Goal: Information Seeking & Learning: Learn about a topic

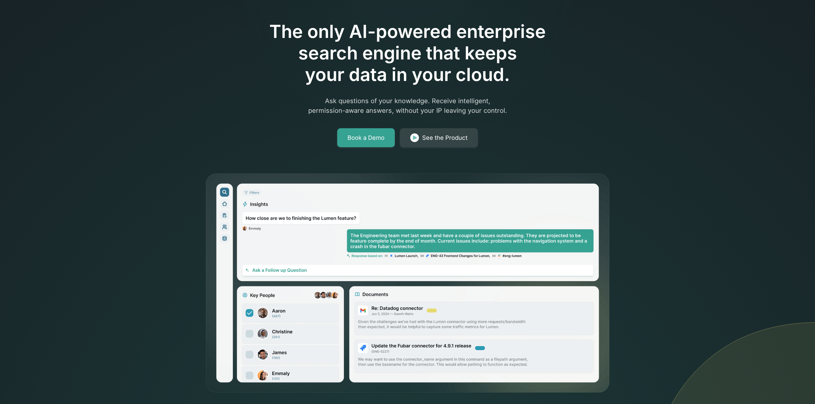
scroll to position [94, 0]
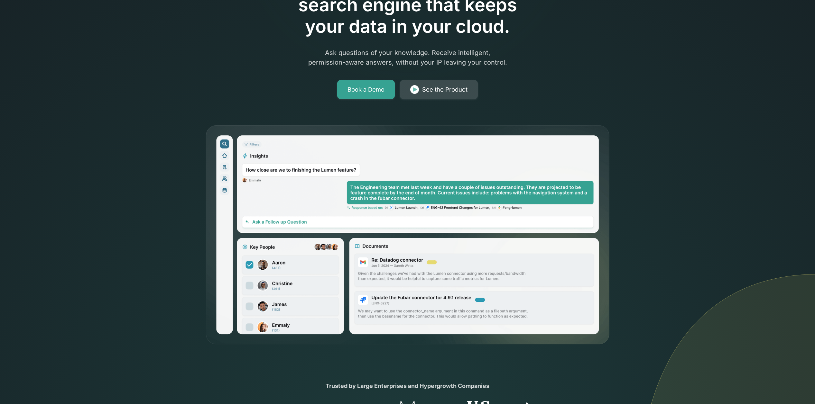
click at [428, 87] on div "See the Product" at bounding box center [444, 89] width 45 height 9
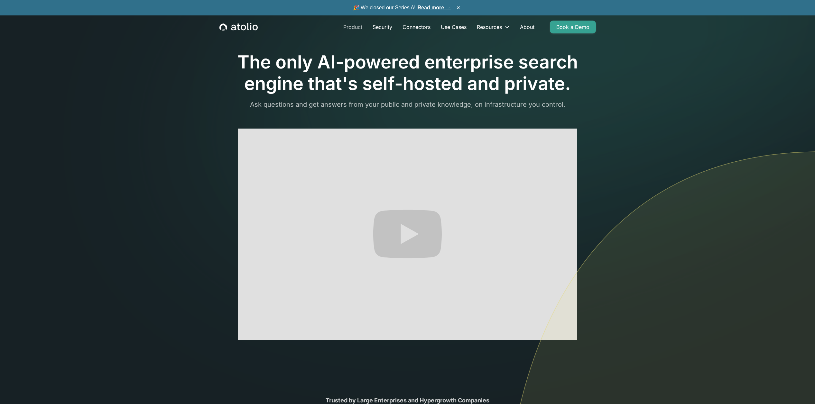
click at [359, 24] on link "Product" at bounding box center [352, 27] width 29 height 13
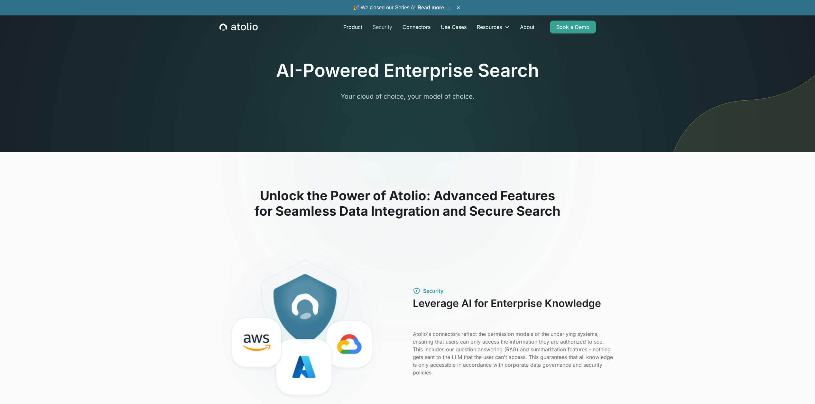
click at [388, 27] on link "Security" at bounding box center [382, 27] width 30 height 13
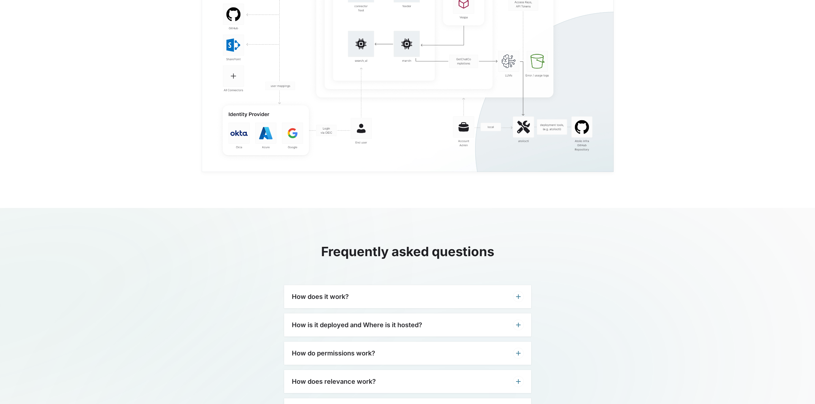
scroll to position [1459, 0]
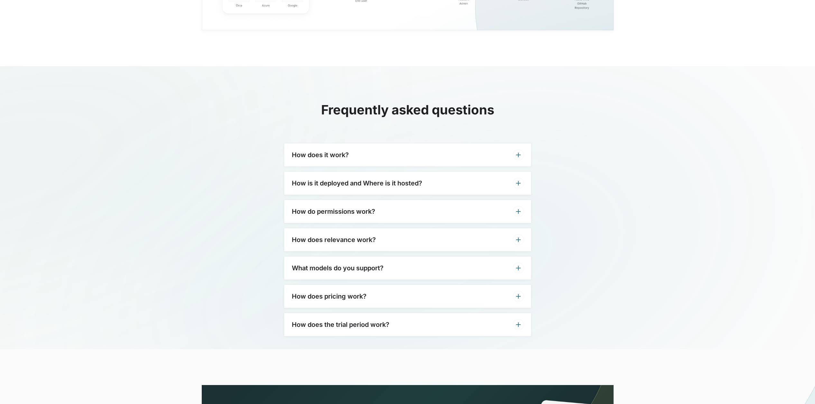
click at [367, 150] on div "How does it work?" at bounding box center [407, 154] width 247 height 23
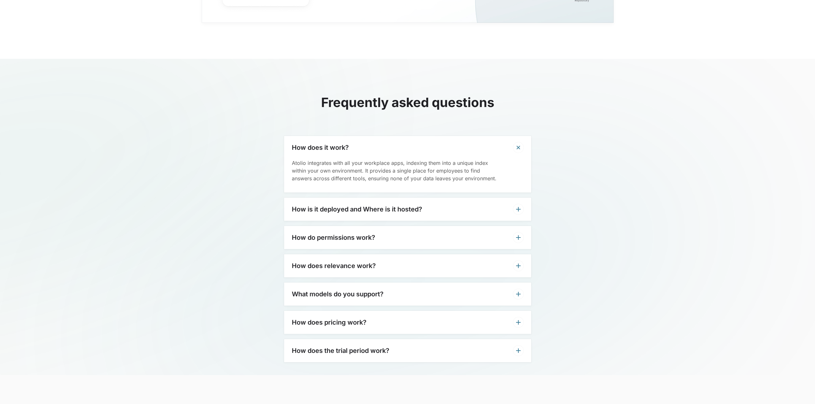
scroll to position [1487, 0]
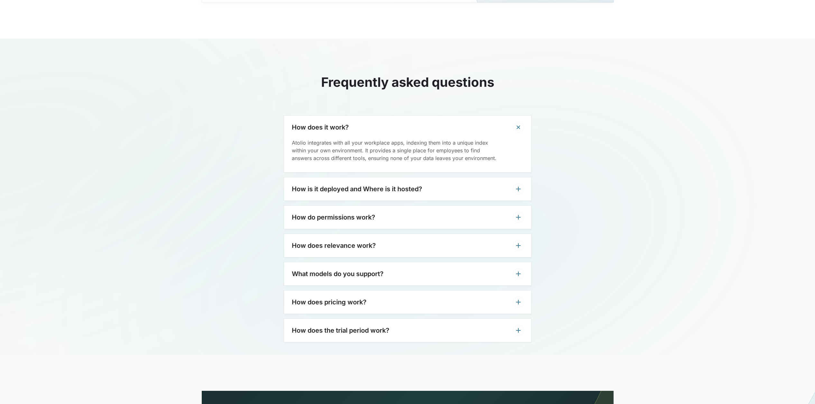
click at [339, 193] on div "How is it deployed and Where is it hosted?" at bounding box center [407, 189] width 247 height 23
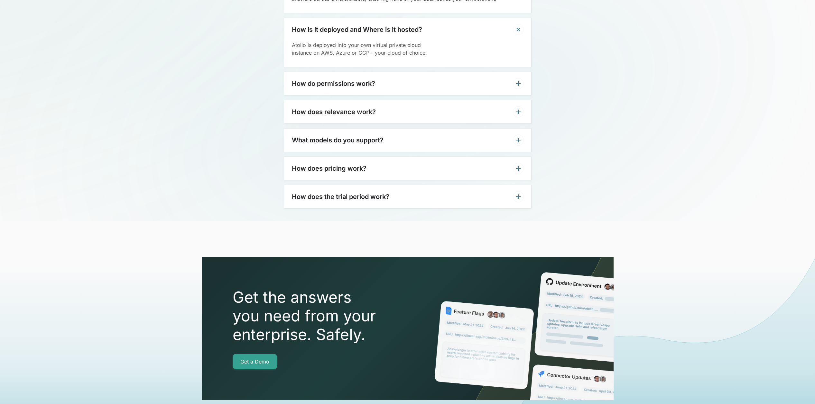
scroll to position [1647, 0]
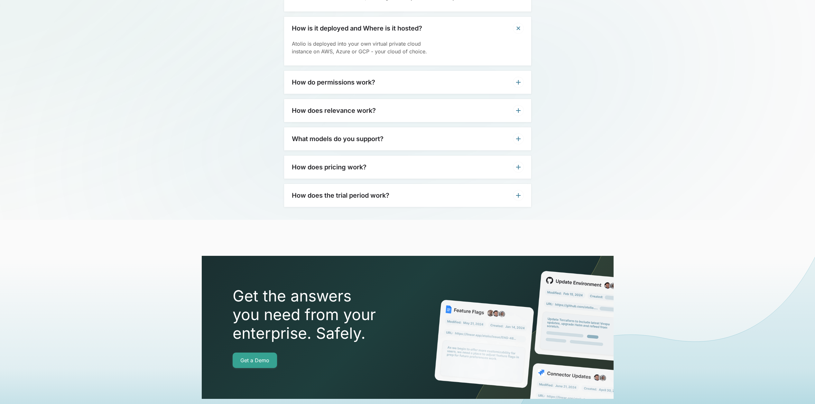
click at [354, 172] on div "How does pricing work?" at bounding box center [407, 167] width 247 height 23
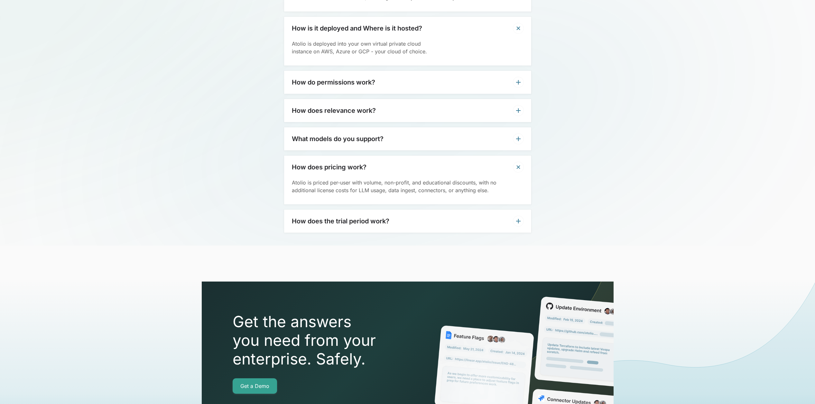
scroll to position [1777, 0]
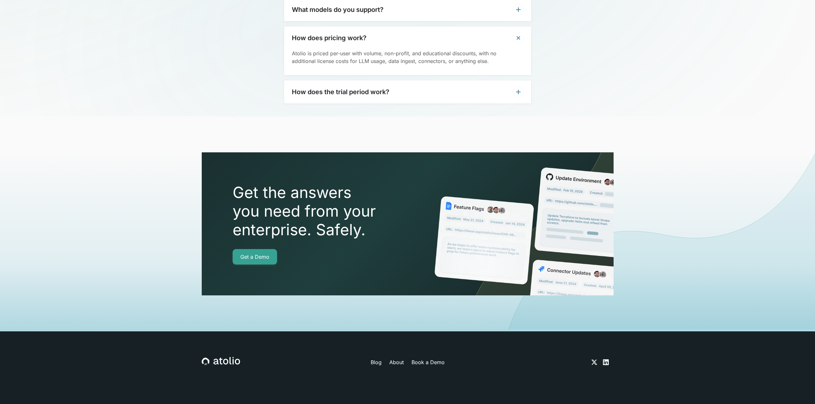
click at [362, 95] on h3 "How does the trial period work?" at bounding box center [340, 92] width 97 height 8
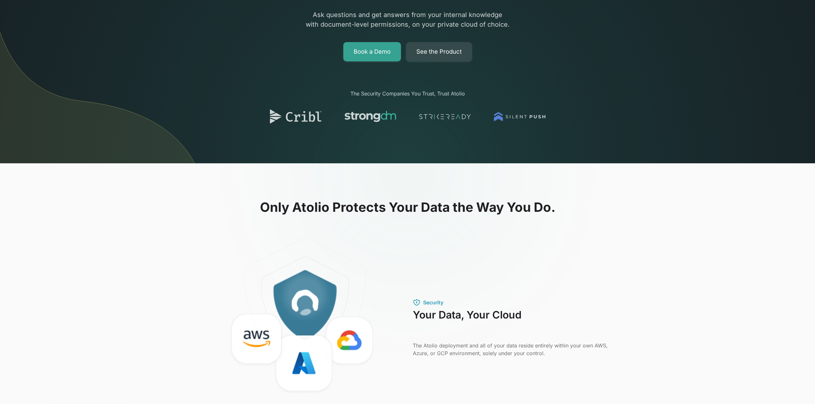
scroll to position [0, 0]
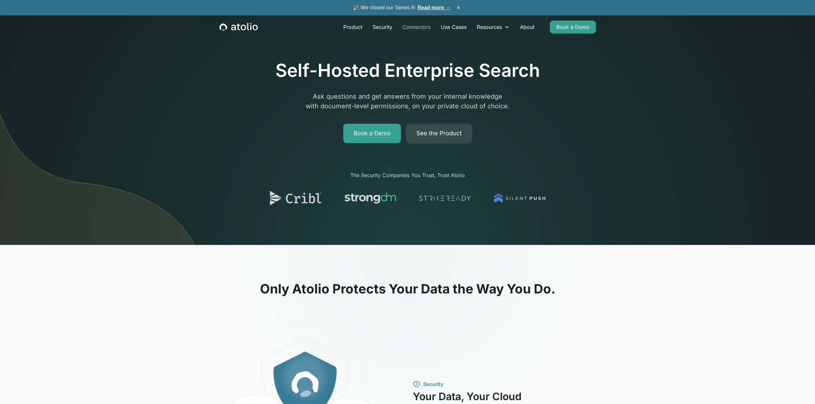
click at [417, 26] on link "Connectors" at bounding box center [416, 27] width 38 height 13
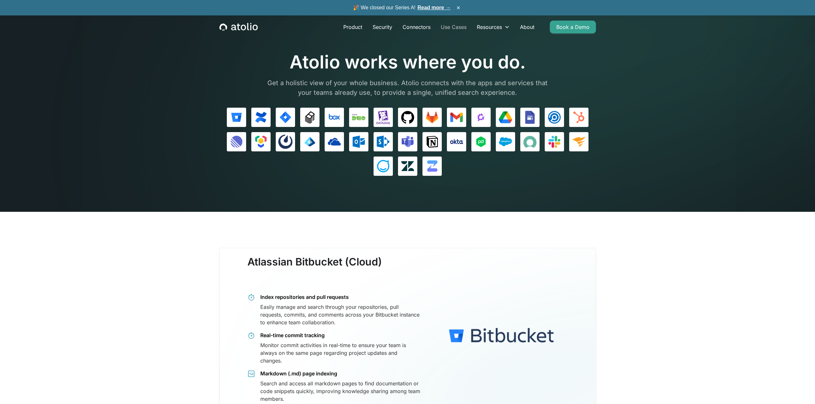
click at [461, 25] on link "Use Cases" at bounding box center [454, 27] width 36 height 13
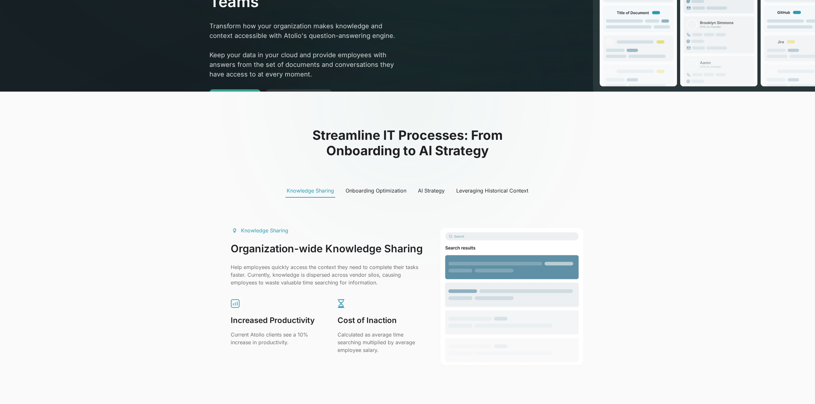
scroll to position [283, 0]
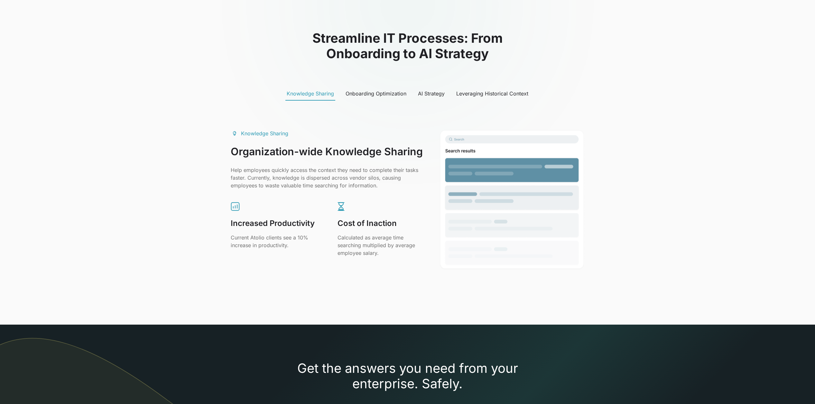
click at [502, 93] on div "Leveraging Historical Context" at bounding box center [492, 94] width 72 height 8
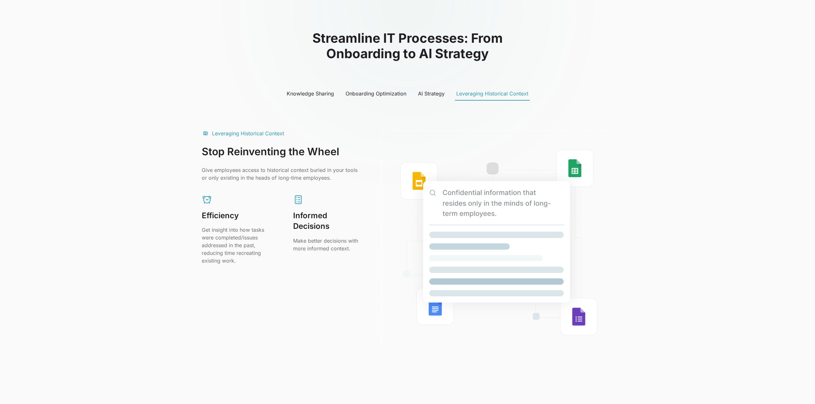
click at [449, 94] on div "Knowledge Sharing Onboarding Optimization AI Strategy Leveraging Historical Con…" at bounding box center [408, 94] width 412 height 14
click at [434, 94] on div "AI Strategy" at bounding box center [431, 94] width 27 height 8
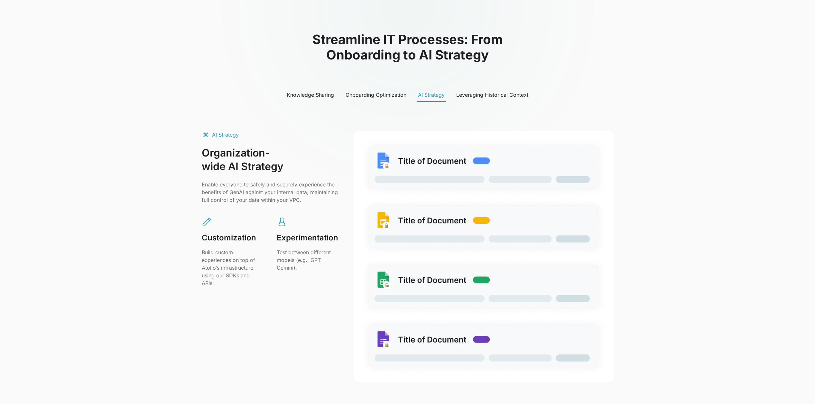
scroll to position [0, 0]
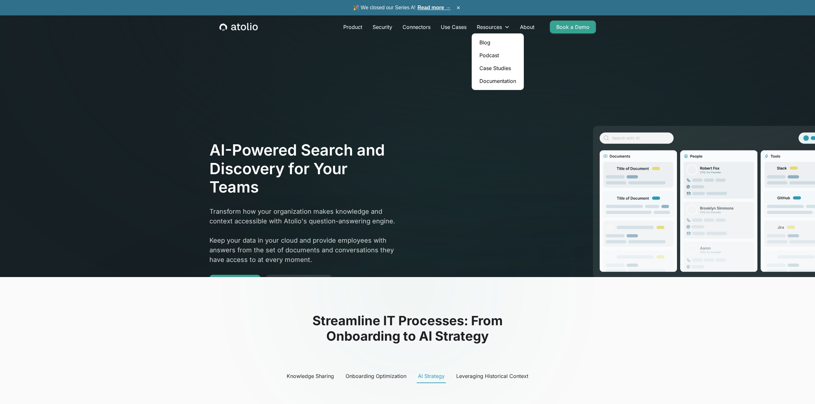
click at [489, 81] on link "Documentation" at bounding box center [497, 81] width 47 height 13
